Goal: Information Seeking & Learning: Learn about a topic

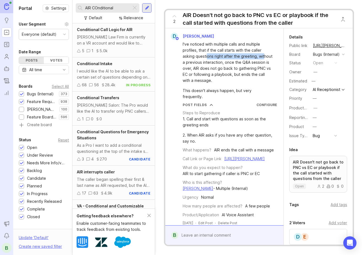
drag, startPoint x: 213, startPoint y: 55, endPoint x: 263, endPoint y: 57, distance: 50.1
click at [263, 57] on div "I've noticed with multiple calls and multiple profiles, that if the call starts…" at bounding box center [228, 62] width 90 height 42
click at [262, 57] on div "I've noticed with multiple calls and multiple profiles, that if the call starts…" at bounding box center [228, 62] width 90 height 42
drag, startPoint x: 221, startPoint y: 64, endPoint x: 247, endPoint y: 65, distance: 25.9
click at [247, 65] on div "I've noticed with multiple calls and multiple profiles, that if the call starts…" at bounding box center [228, 62] width 90 height 42
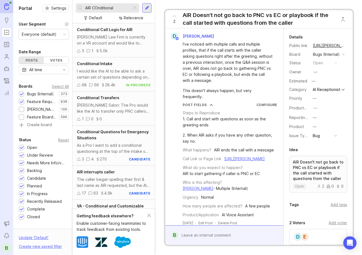
drag, startPoint x: 247, startPoint y: 66, endPoint x: 241, endPoint y: 66, distance: 5.3
click at [247, 66] on div "I've noticed with multiple calls and multiple profiles, that if the call starts…" at bounding box center [228, 62] width 90 height 42
drag, startPoint x: 196, startPoint y: 66, endPoint x: 241, endPoint y: 72, distance: 45.2
click at [241, 72] on div "I've noticed with multiple calls and multiple profiles, that if the call starts…" at bounding box center [228, 62] width 90 height 42
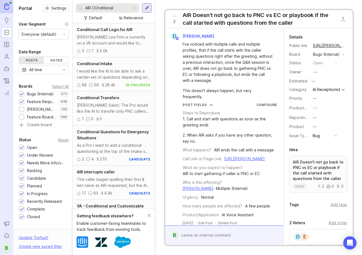
scroll to position [0, 1]
drag, startPoint x: 231, startPoint y: 76, endPoint x: 244, endPoint y: 78, distance: 12.5
click at [244, 78] on div "I've noticed with multiple calls and multiple profiles, that if the call starts…" at bounding box center [227, 62] width 90 height 42
